Goal: Register for event/course: Register for event/course

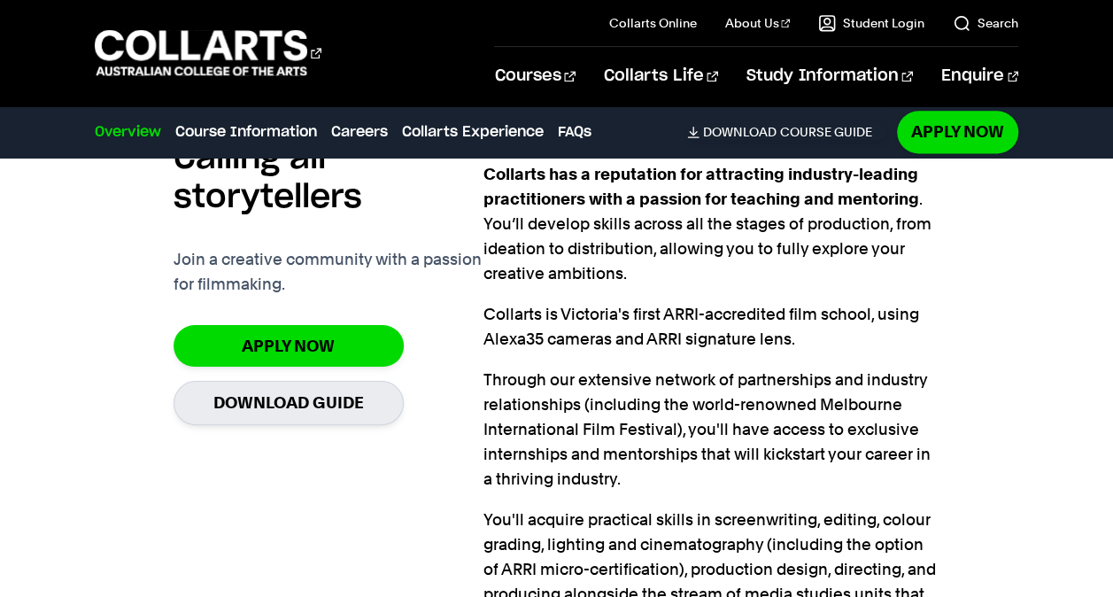
scroll to position [1118, 0]
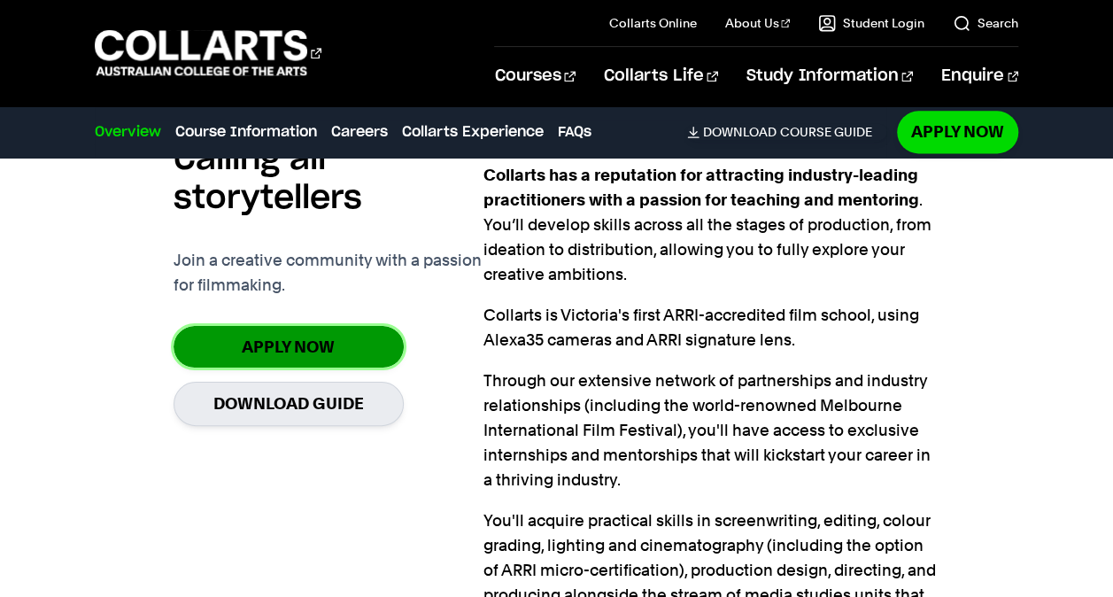
click at [366, 354] on link "Apply Now" at bounding box center [289, 347] width 230 height 42
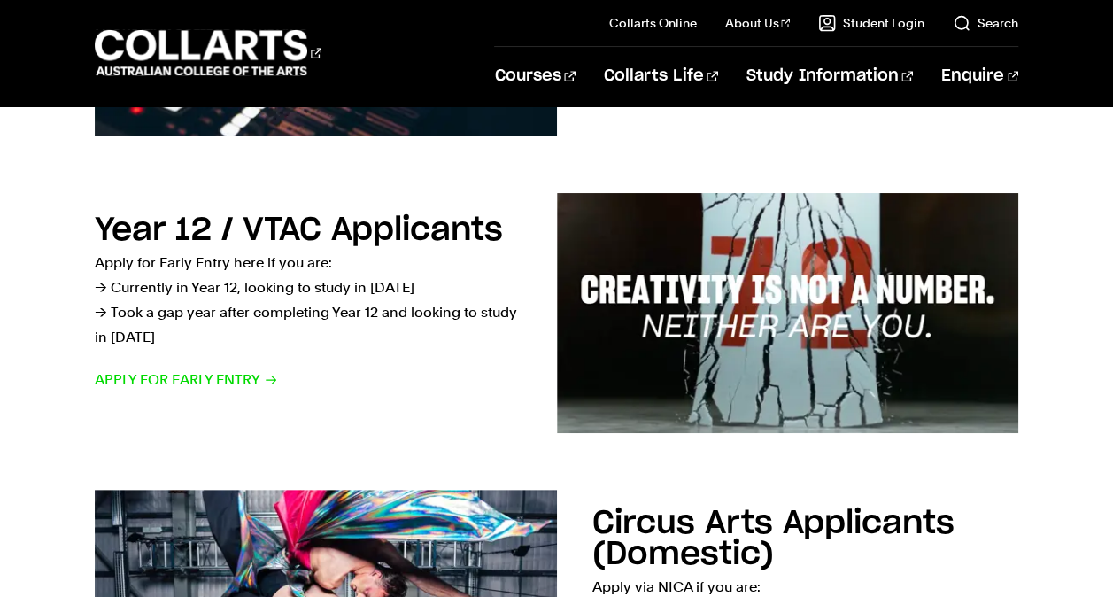
scroll to position [502, 0]
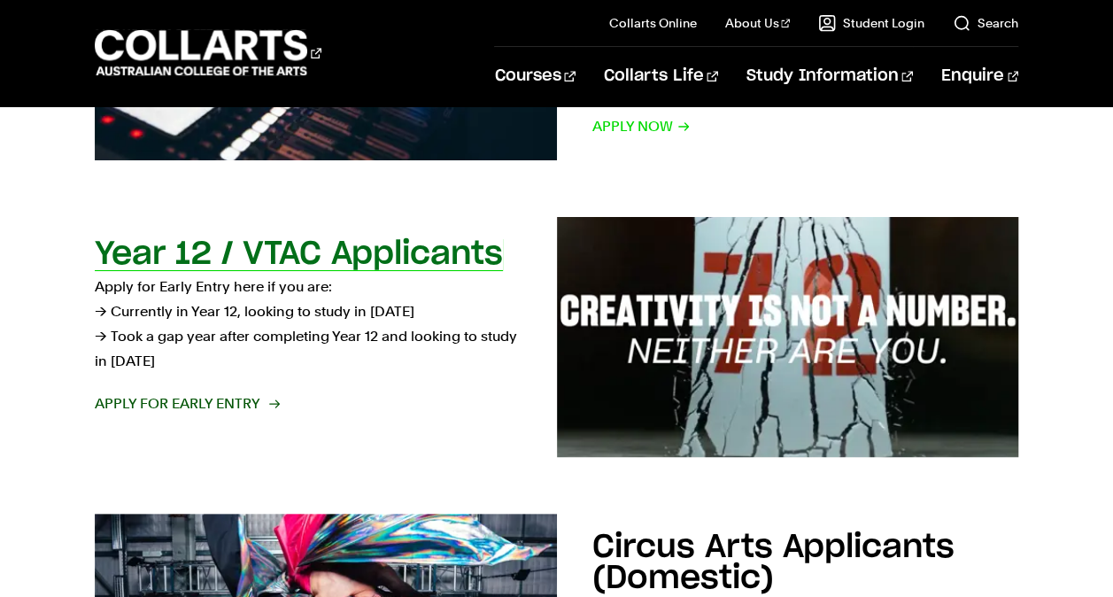
click at [236, 262] on h2 "Year 12 / VTAC Applicants" at bounding box center [299, 254] width 408 height 32
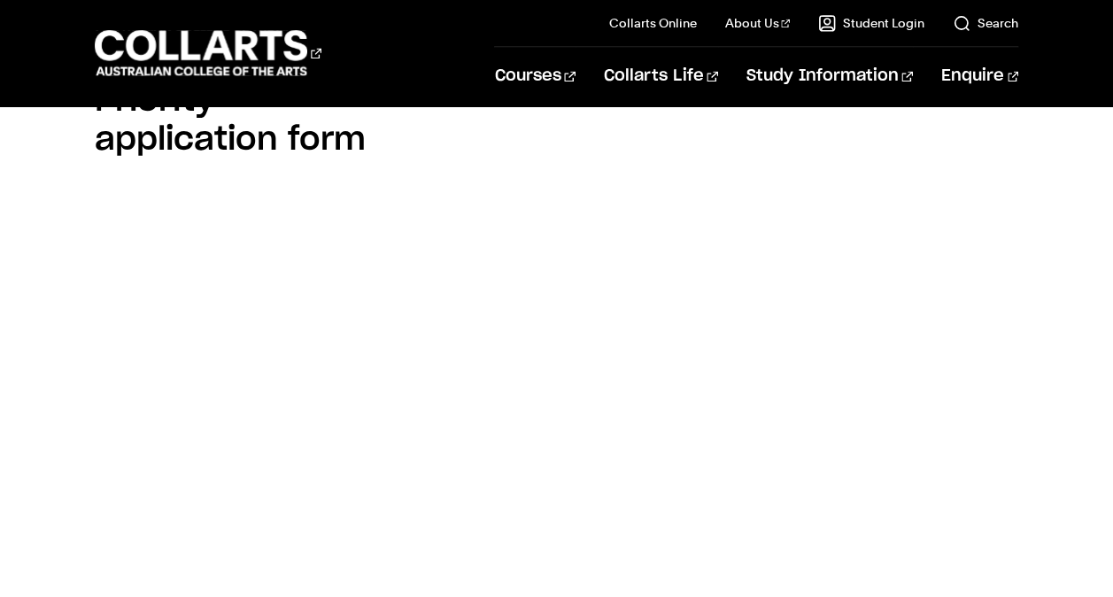
scroll to position [1250, 0]
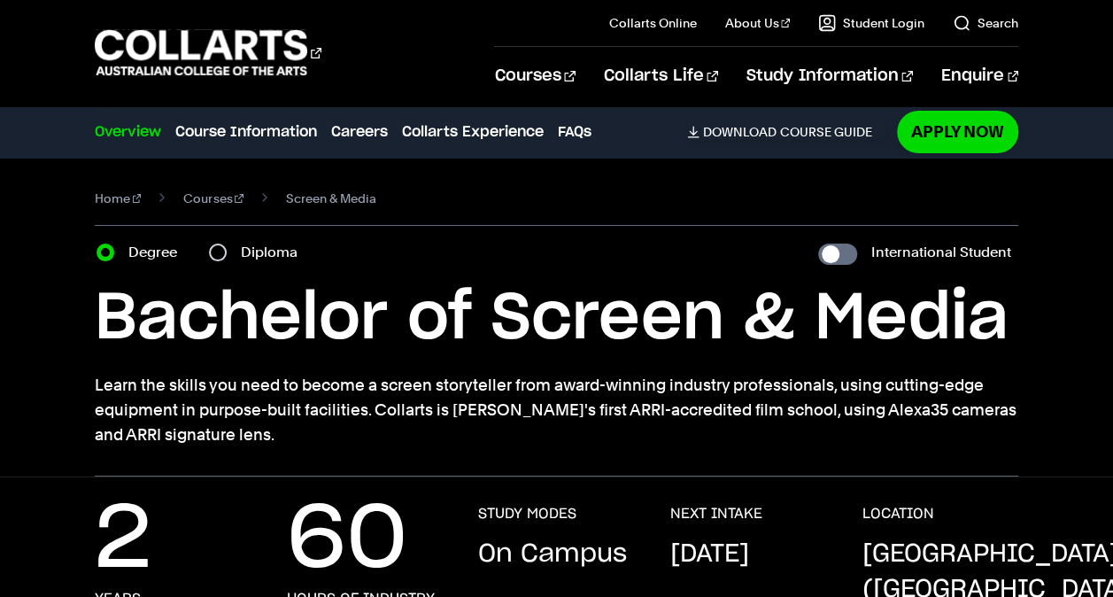
click at [262, 244] on label "Diploma" at bounding box center [274, 252] width 67 height 25
click at [227, 244] on input "Diploma" at bounding box center [218, 252] width 18 height 18
radio input "true"
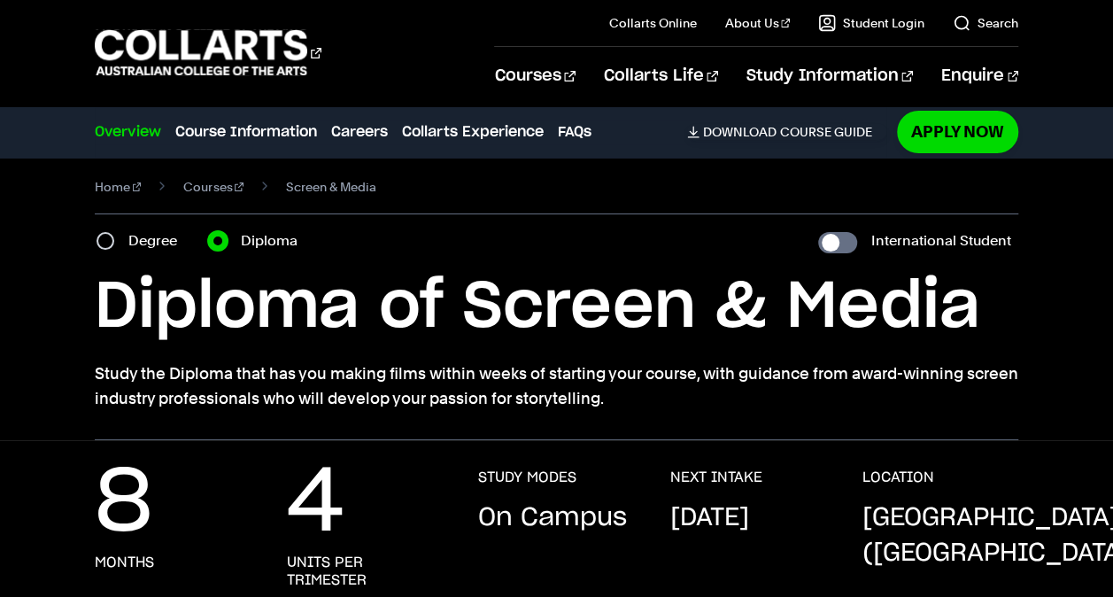
scroll to position [5, 0]
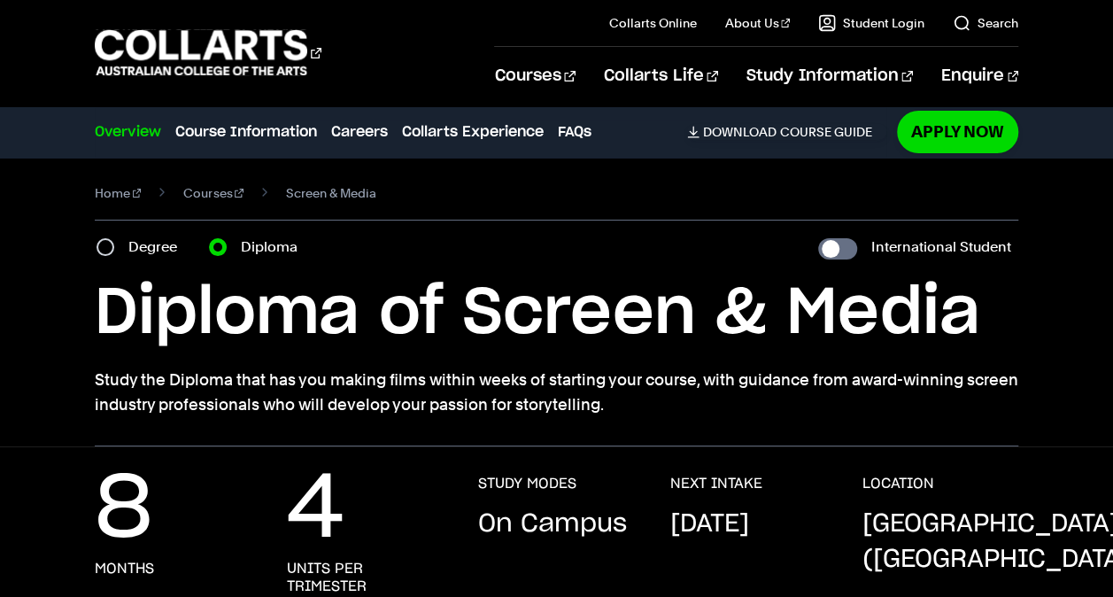
click at [128, 267] on section "Home Courses Screen & Media Course variant Degree Diploma International Student…" at bounding box center [556, 299] width 923 height 294
click at [129, 239] on label "Degree" at bounding box center [157, 247] width 59 height 25
click at [114, 239] on input "Degree" at bounding box center [106, 247] width 18 height 18
radio input "true"
